Goal: Find specific page/section: Find specific page/section

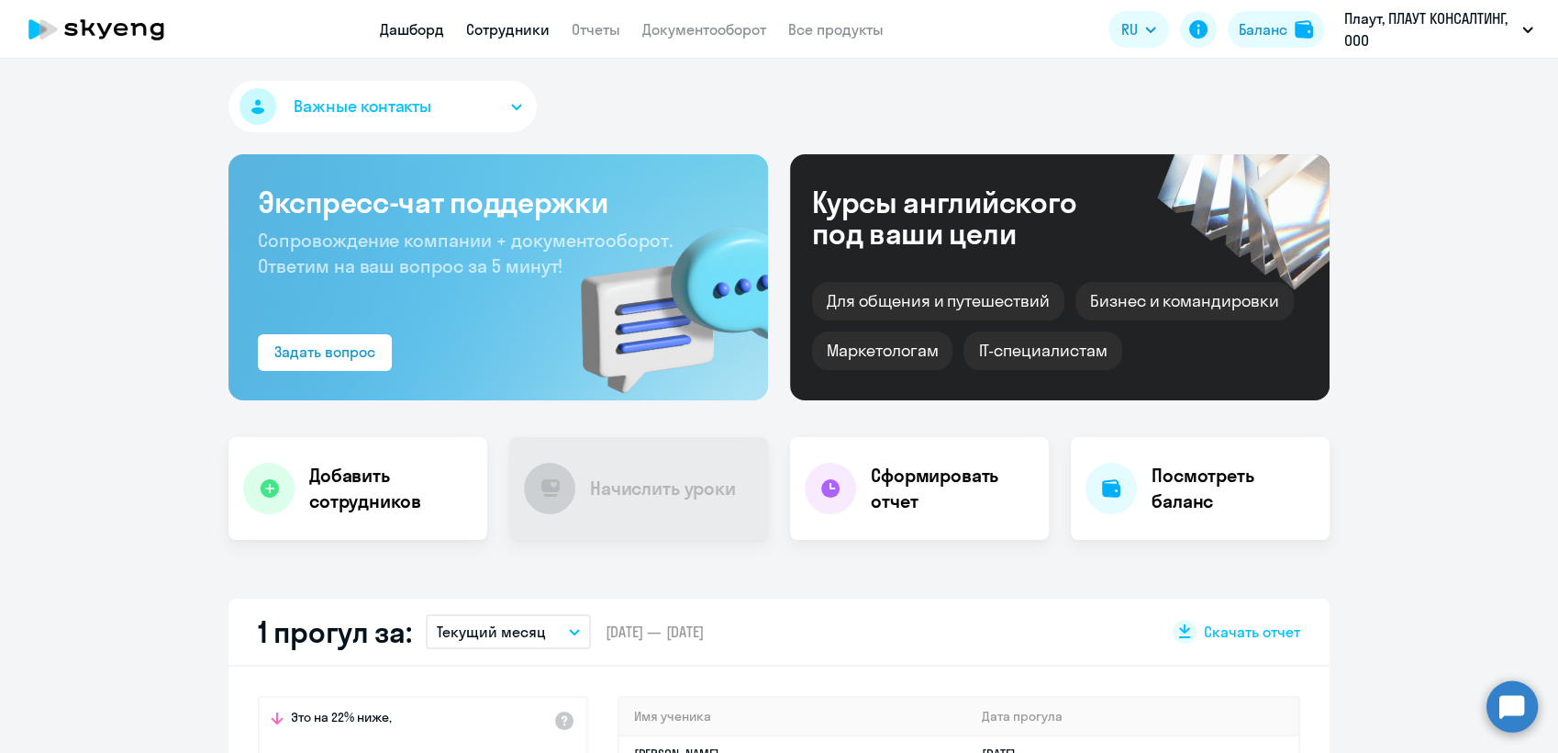
click at [513, 30] on link "Сотрудники" at bounding box center [508, 29] width 84 height 18
select select "30"
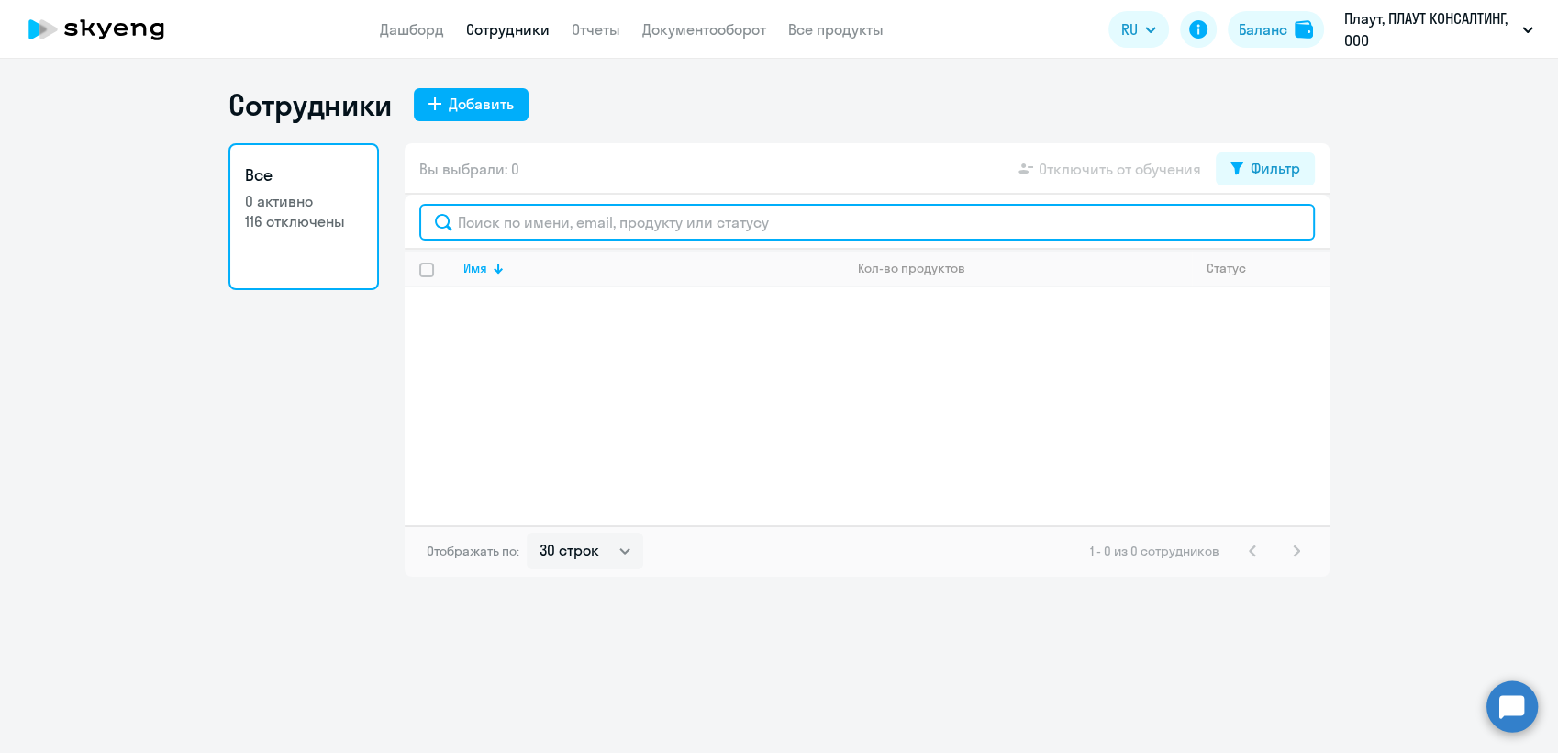
click at [525, 218] on input "text" at bounding box center [867, 222] width 896 height 37
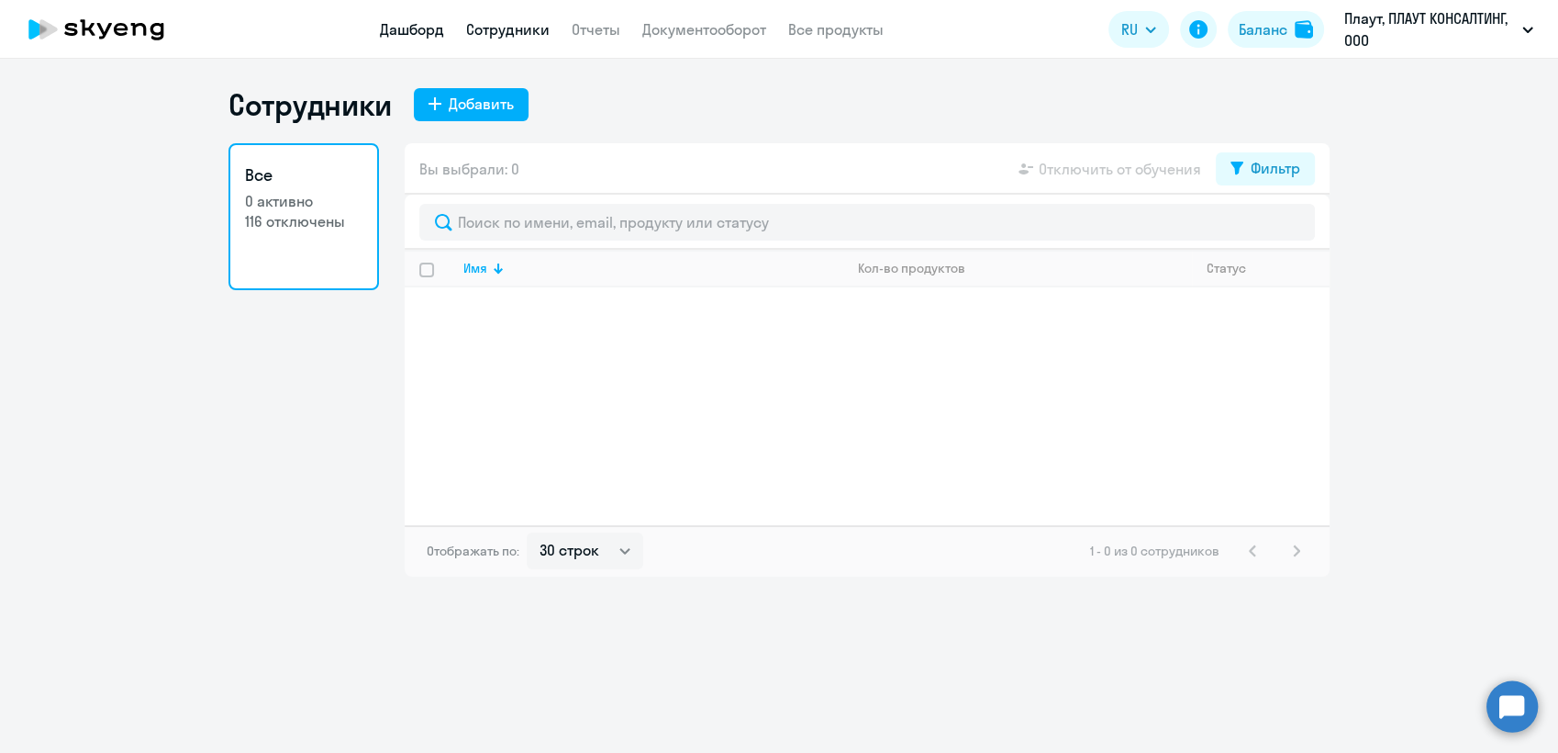
click at [406, 32] on link "Дашборд" at bounding box center [412, 29] width 64 height 18
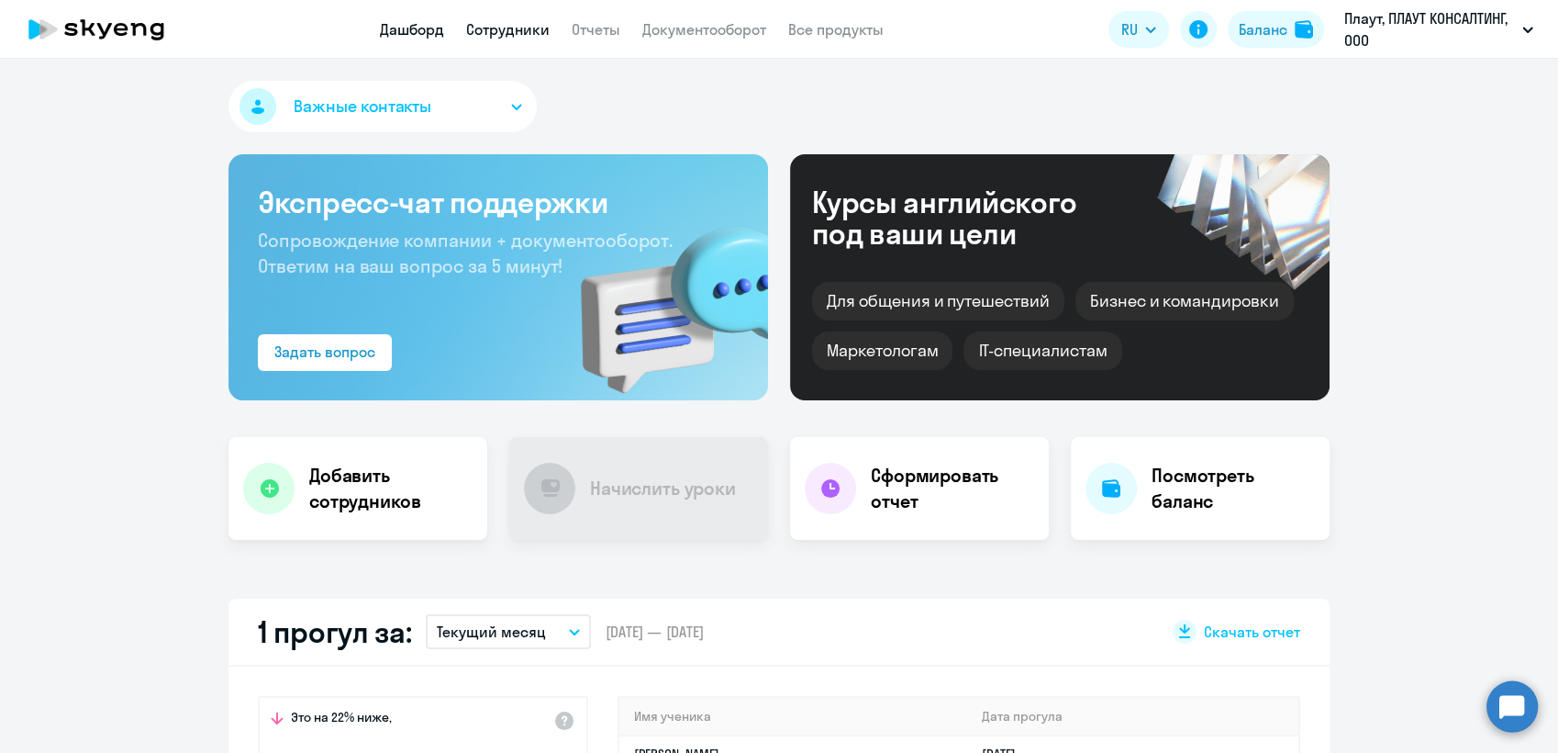
click at [508, 28] on link "Сотрудники" at bounding box center [508, 29] width 84 height 18
select select "30"
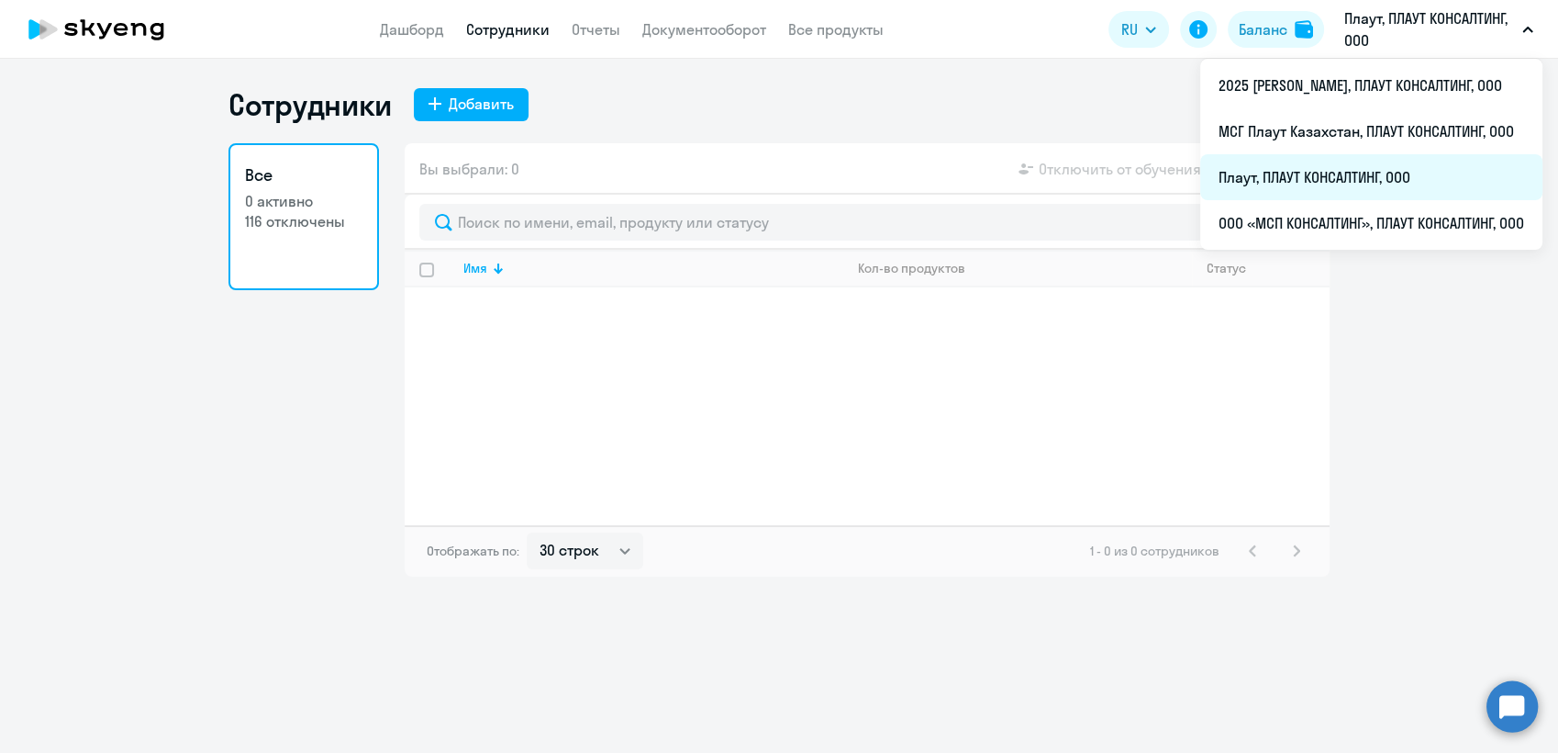
click at [1292, 171] on li "Плаут, ПЛАУТ КОНСАЛТИНГ, ООО" at bounding box center [1371, 177] width 342 height 46
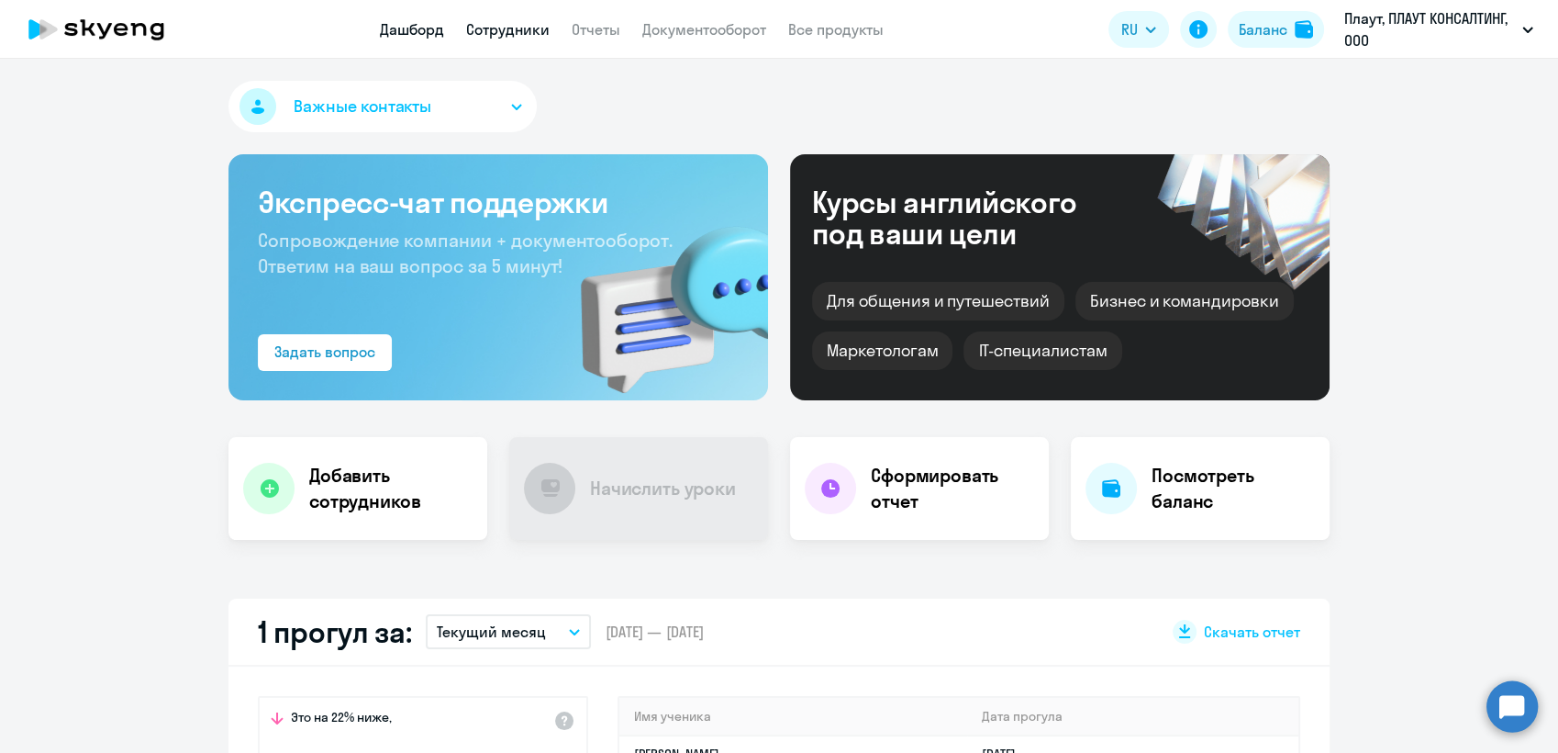
click at [518, 26] on link "Сотрудники" at bounding box center [508, 29] width 84 height 18
select select "30"
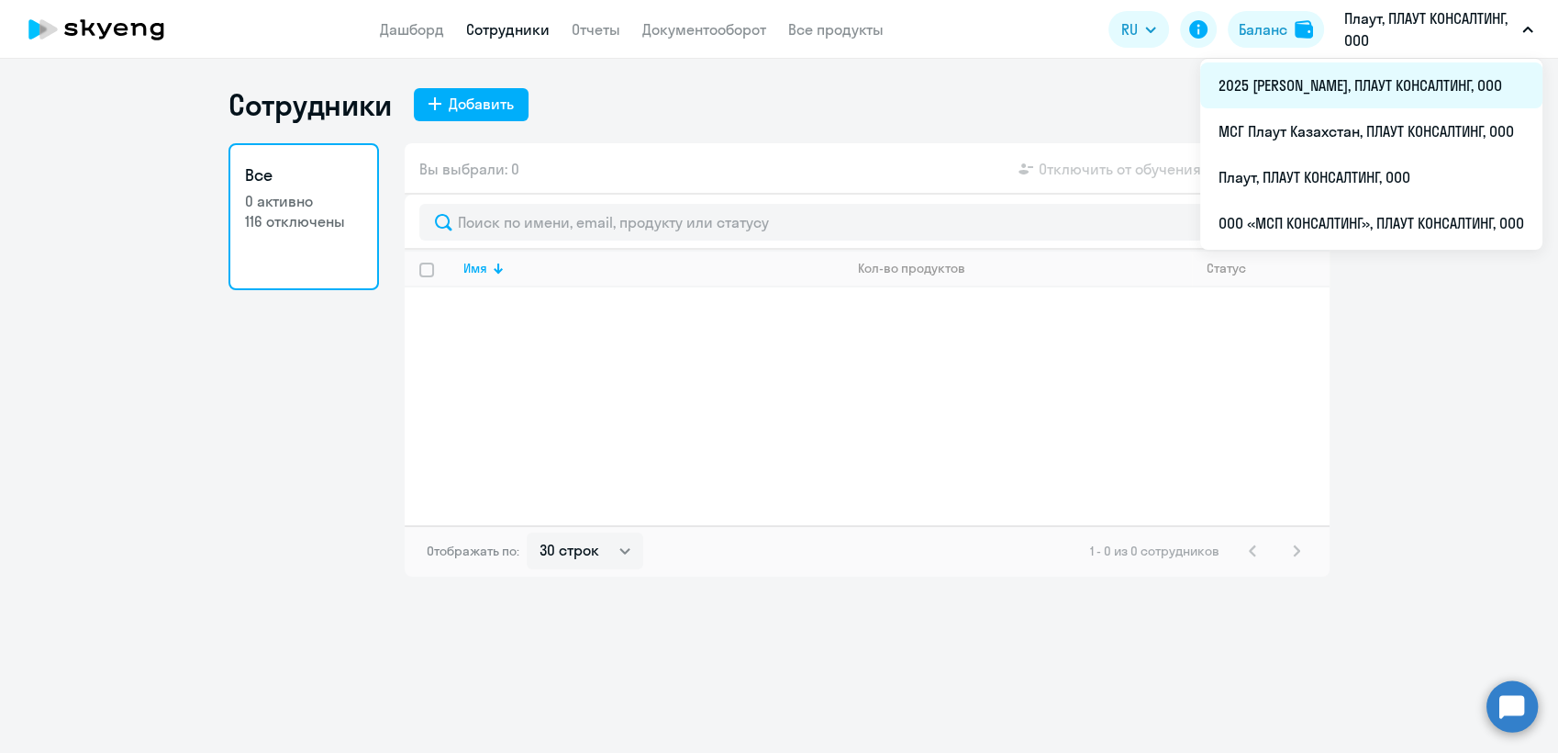
click at [1368, 83] on li "2025 [PERSON_NAME], ПЛАУТ КОНСАЛТИНГ, ООО" at bounding box center [1371, 85] width 342 height 46
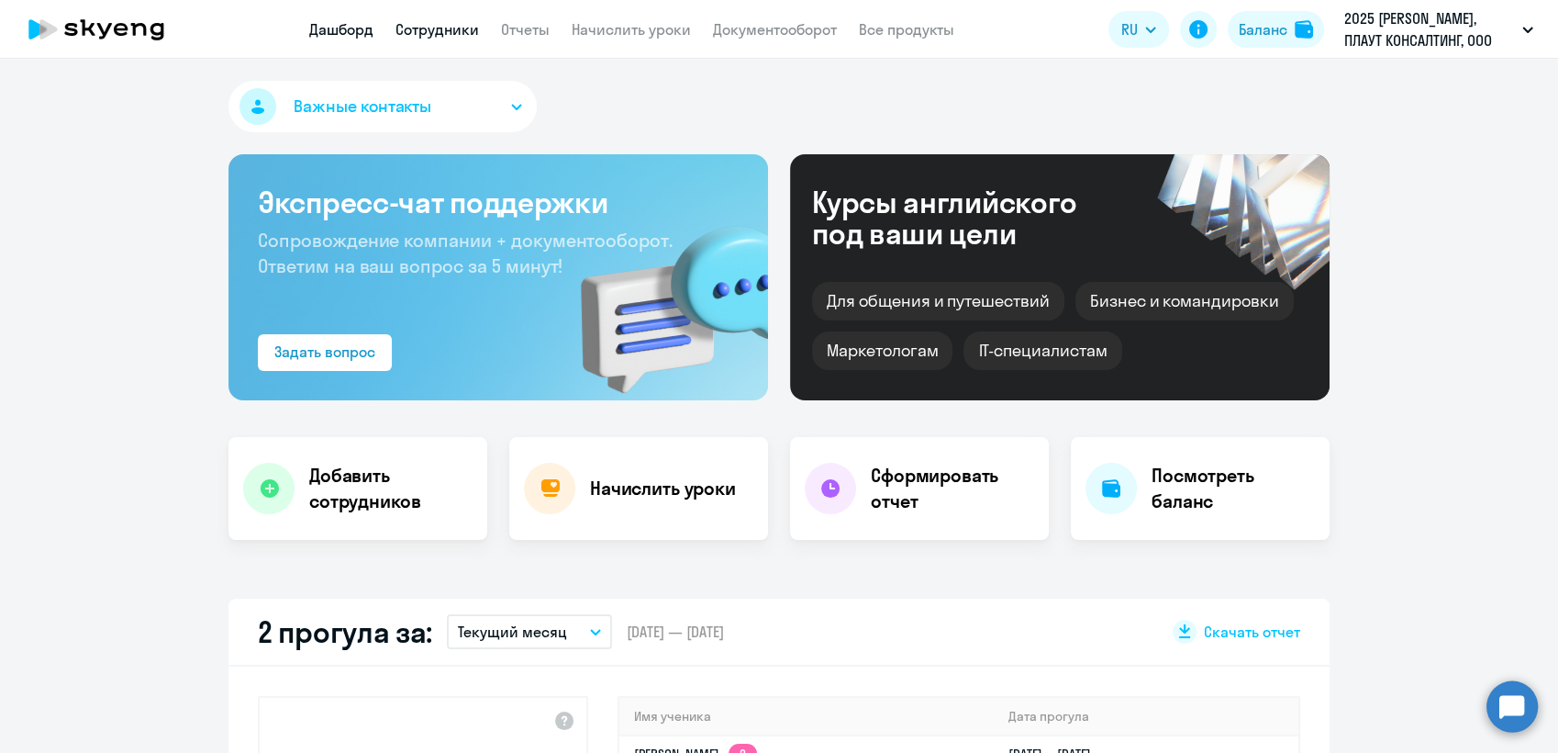
select select "30"
click at [427, 34] on link "Сотрудники" at bounding box center [438, 29] width 84 height 18
select select "30"
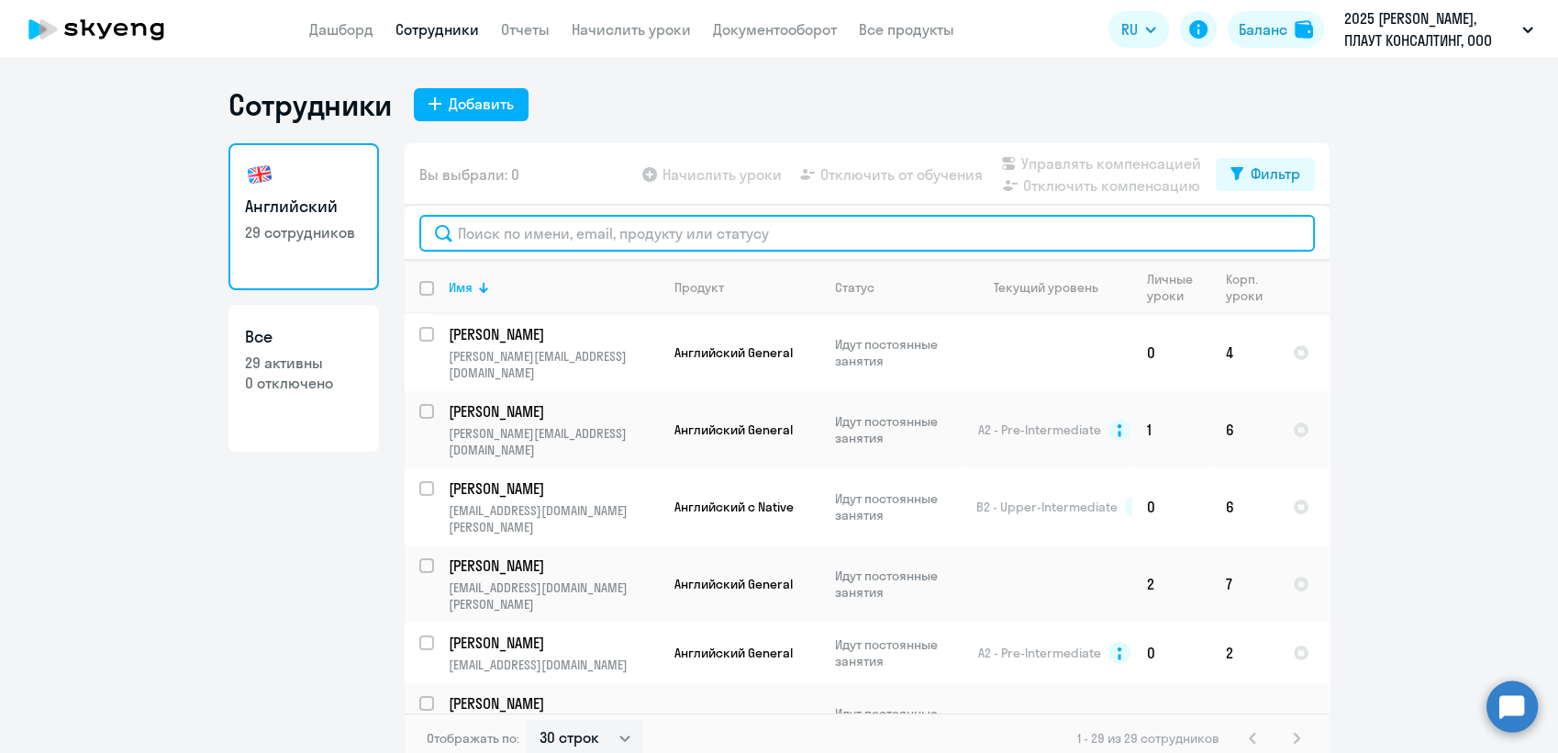
click at [496, 234] on input "text" at bounding box center [867, 233] width 896 height 37
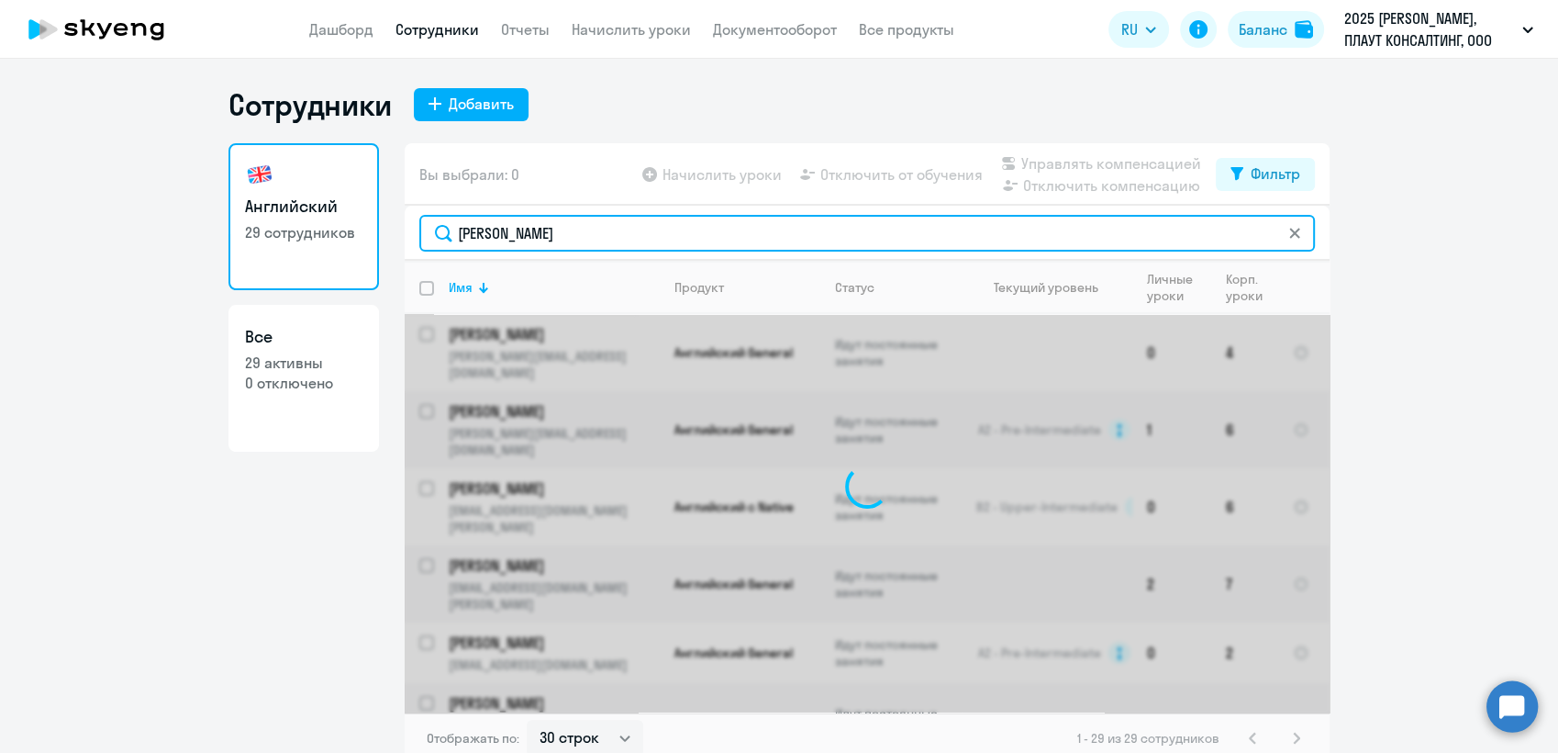
type input "[PERSON_NAME]"
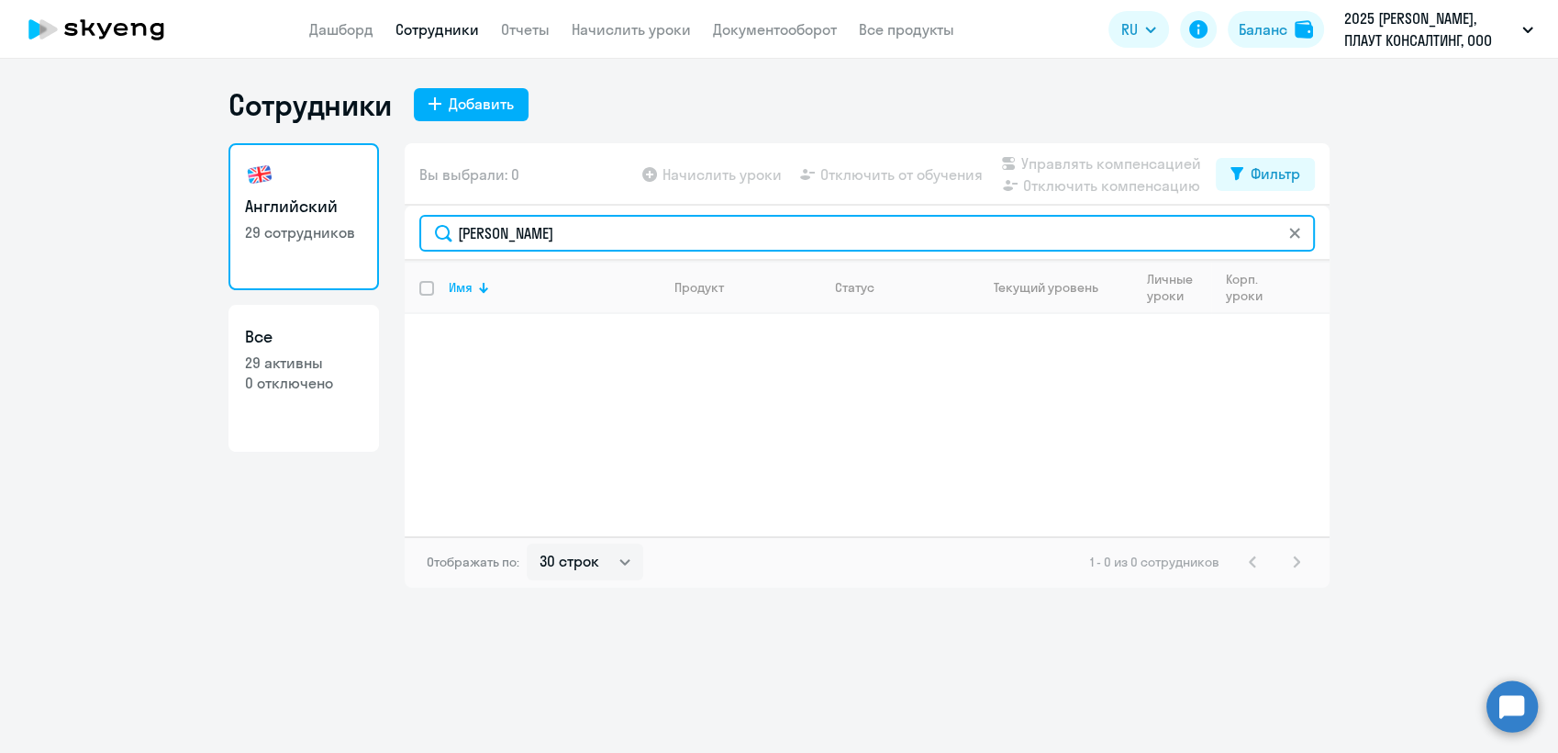
drag, startPoint x: 554, startPoint y: 229, endPoint x: 452, endPoint y: 229, distance: 101.9
click at [452, 229] on input "[PERSON_NAME]" at bounding box center [867, 233] width 896 height 37
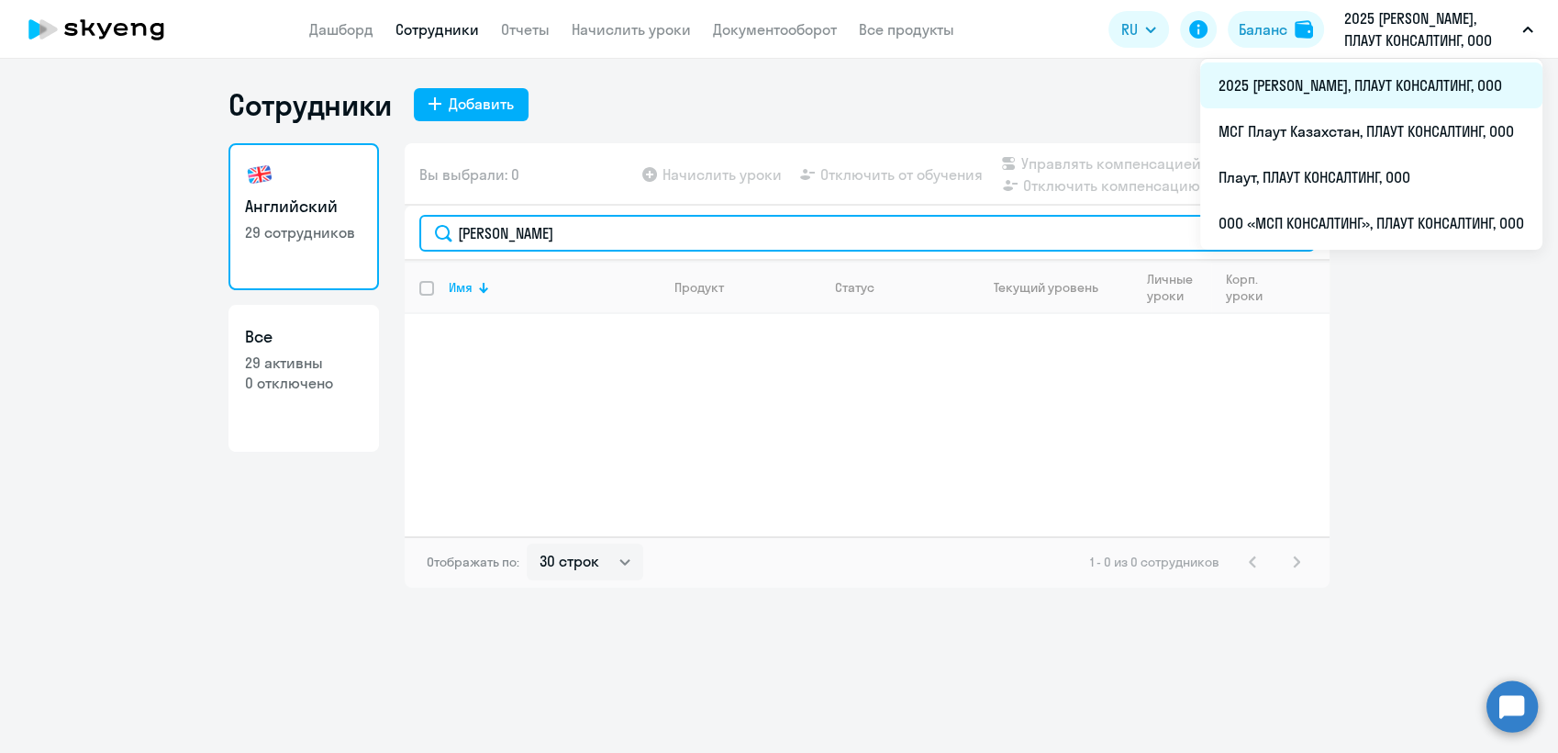
type input "[PERSON_NAME]"
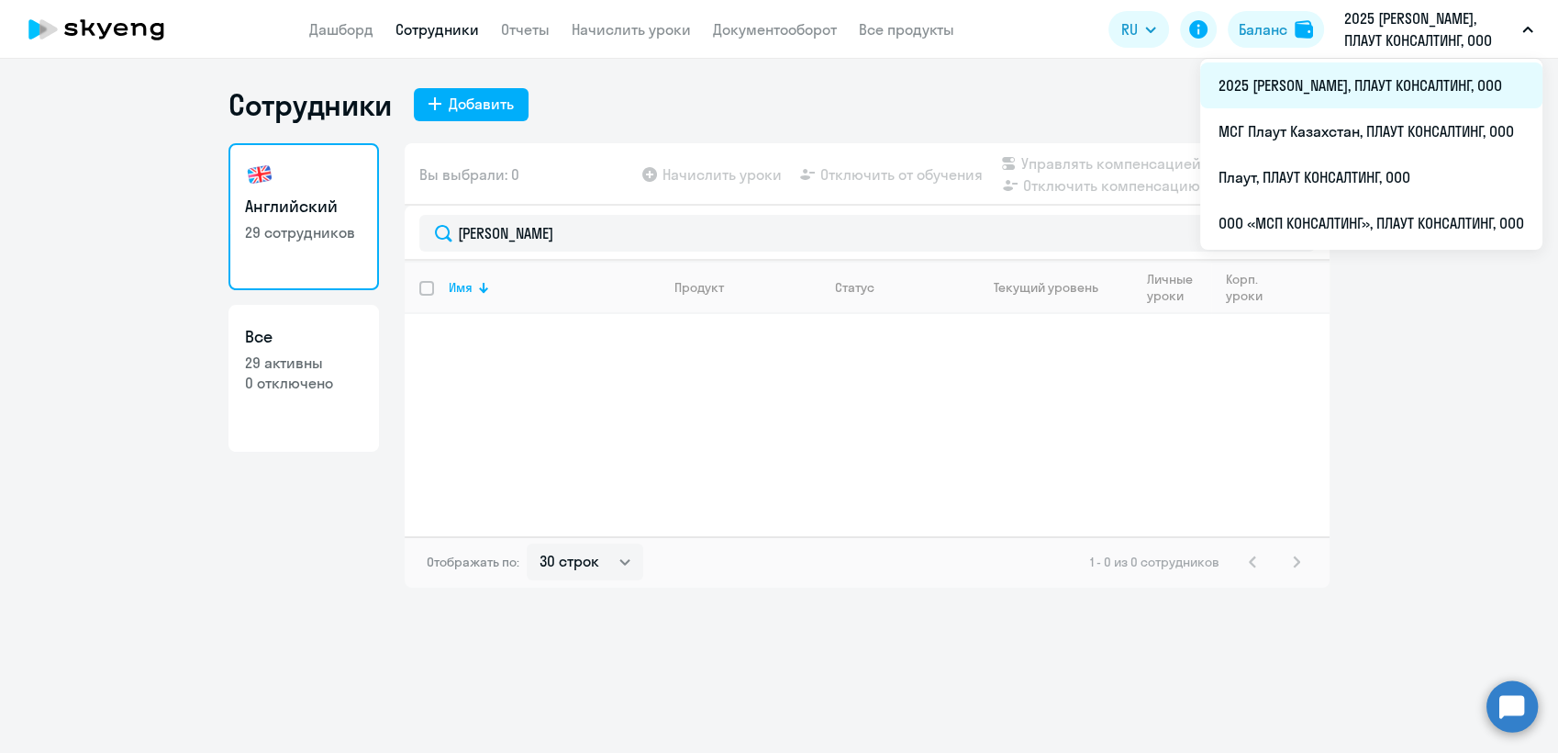
click at [1306, 78] on li "2025 [PERSON_NAME], ПЛАУТ КОНСАЛТИНГ, ООО" at bounding box center [1371, 85] width 342 height 46
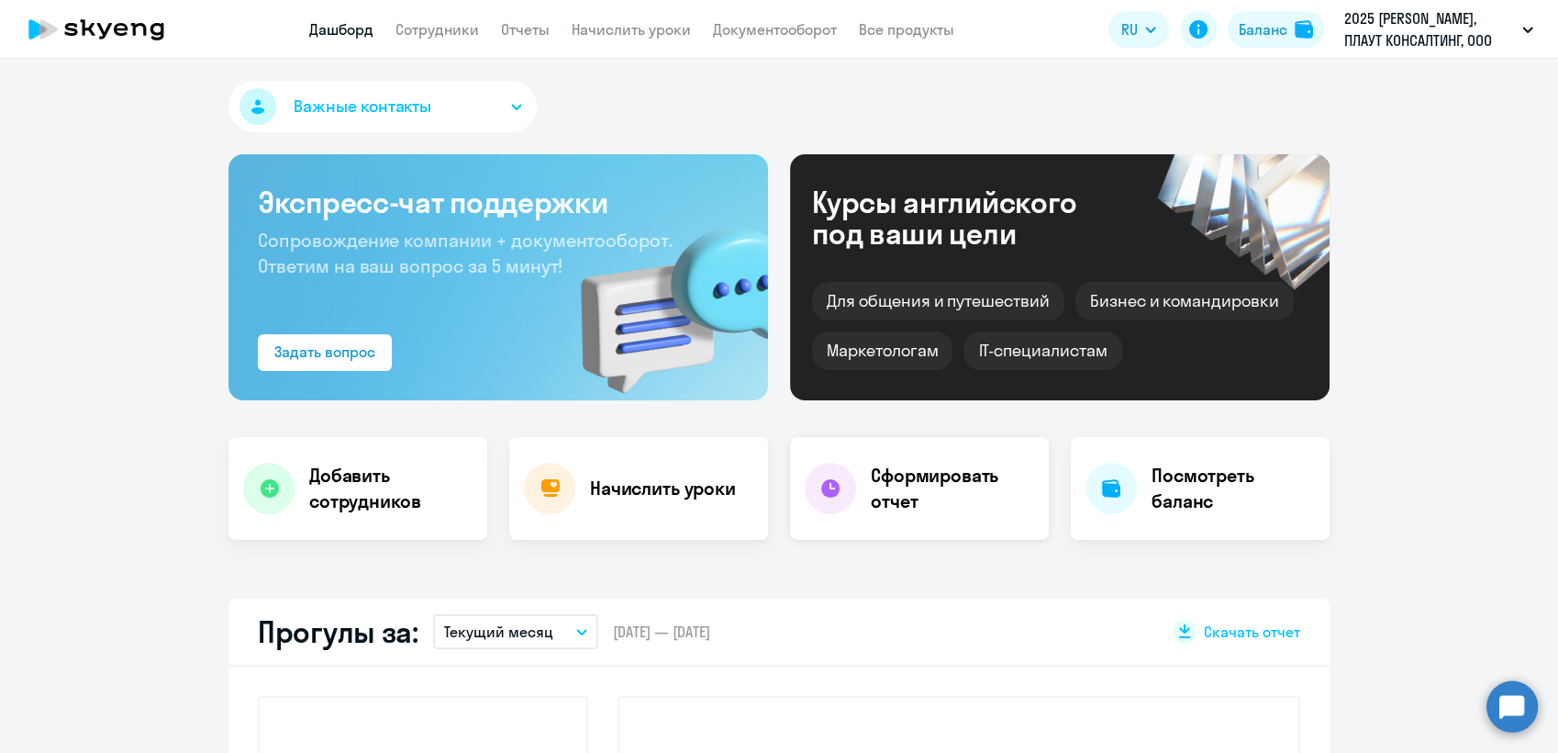
select select "30"
click at [424, 28] on link "Сотрудники" at bounding box center [438, 29] width 84 height 18
select select "30"
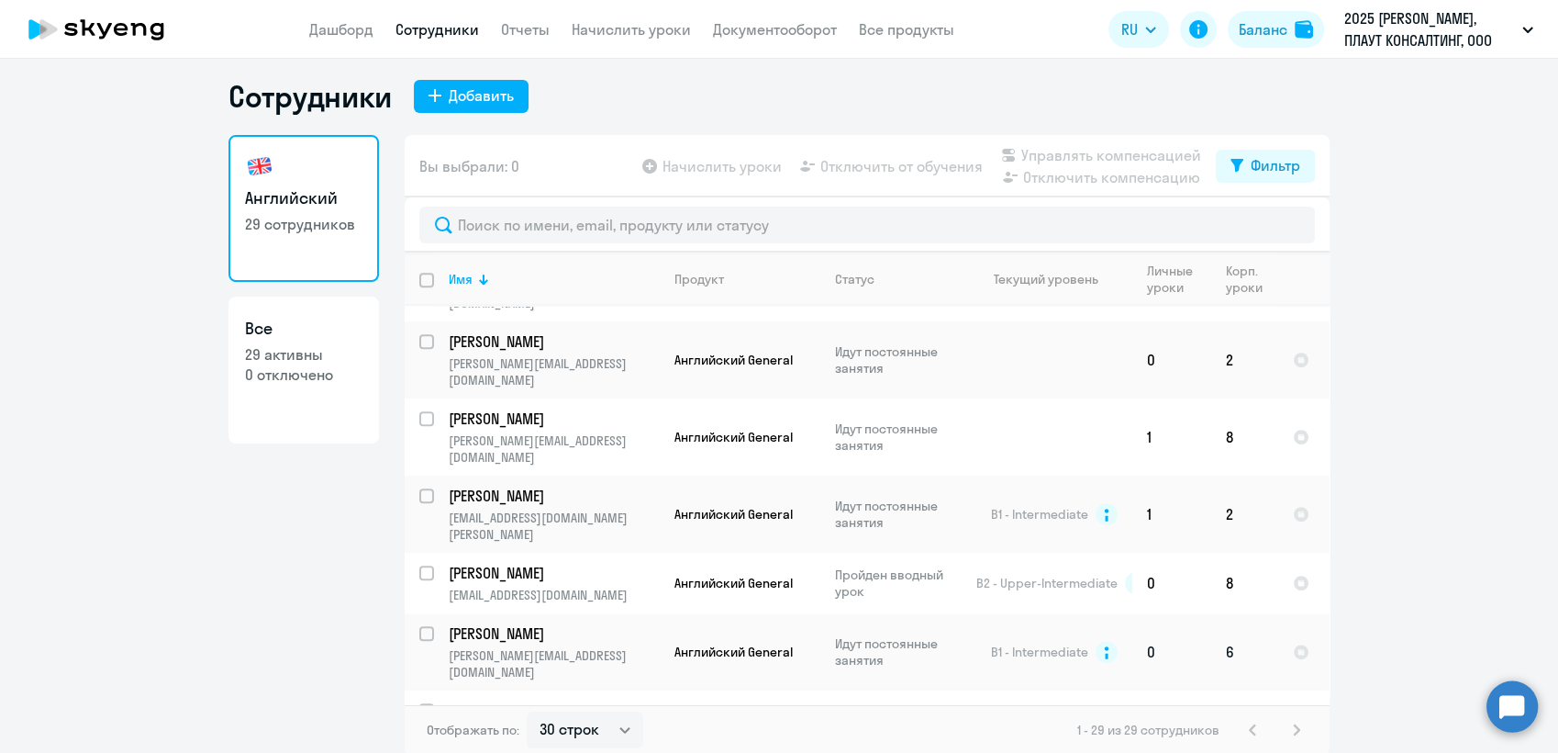
scroll to position [11, 0]
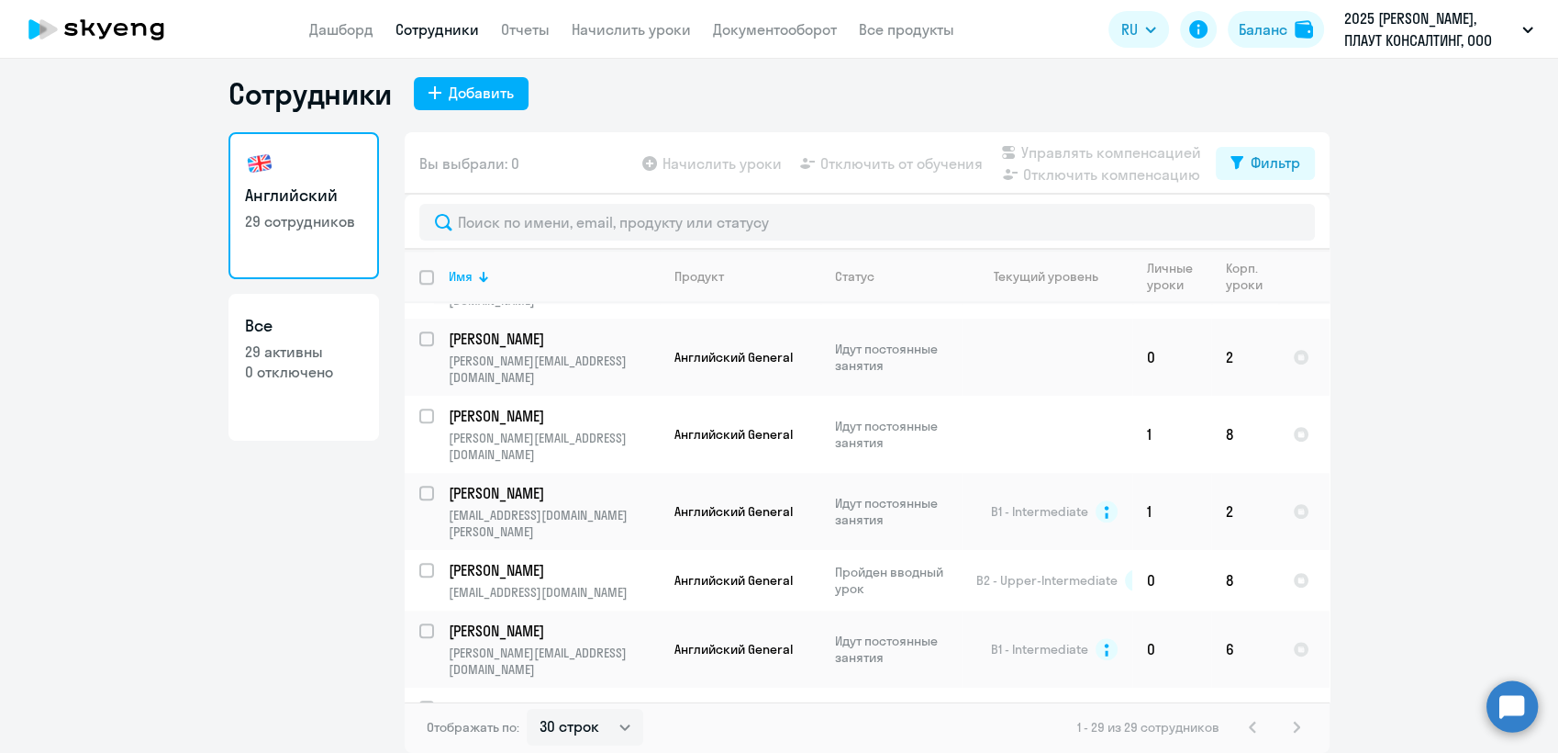
click at [1291, 724] on div "1 - 29 из 29 сотрудников" at bounding box center [1192, 727] width 230 height 22
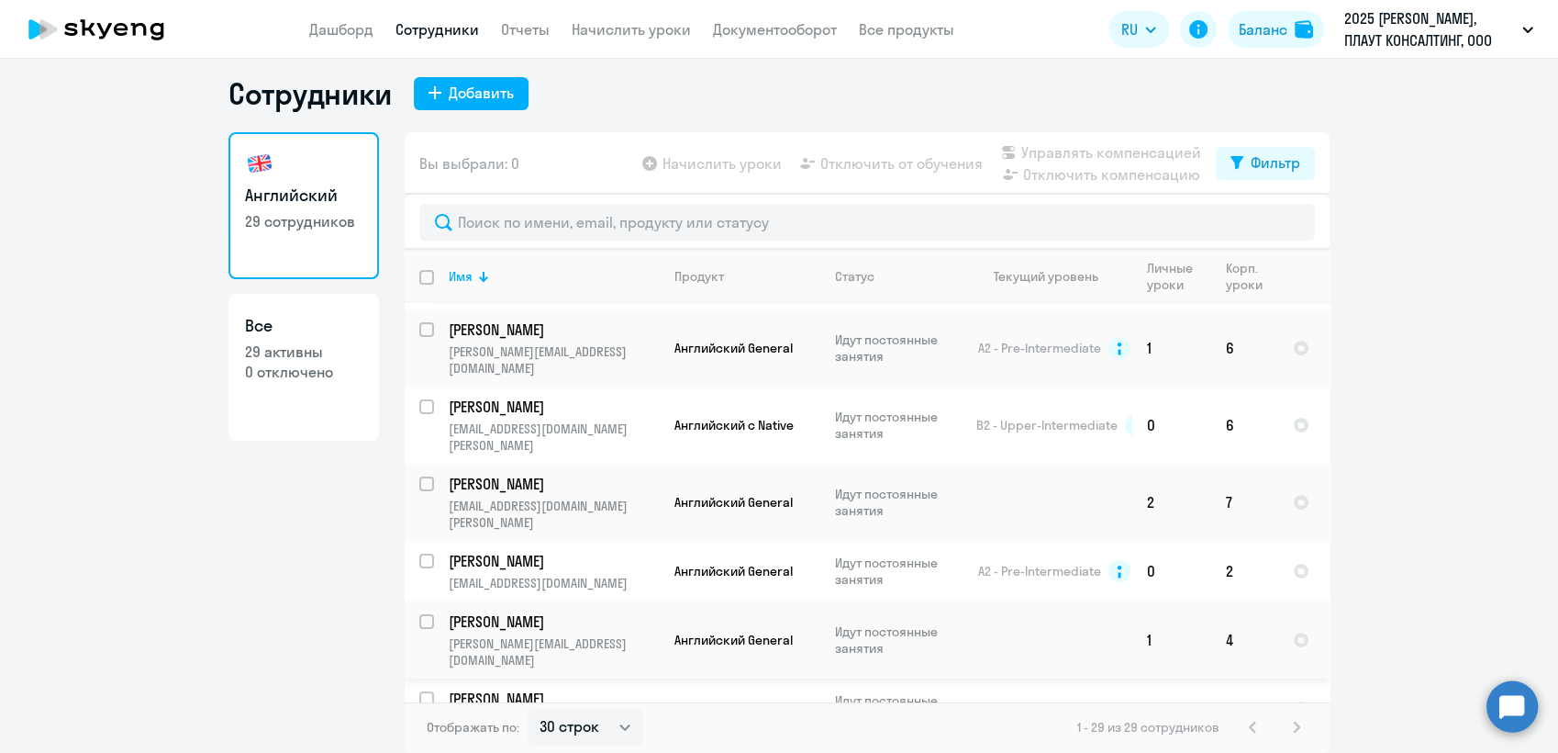
scroll to position [0, 0]
